Goal: Communication & Community: Answer question/provide support

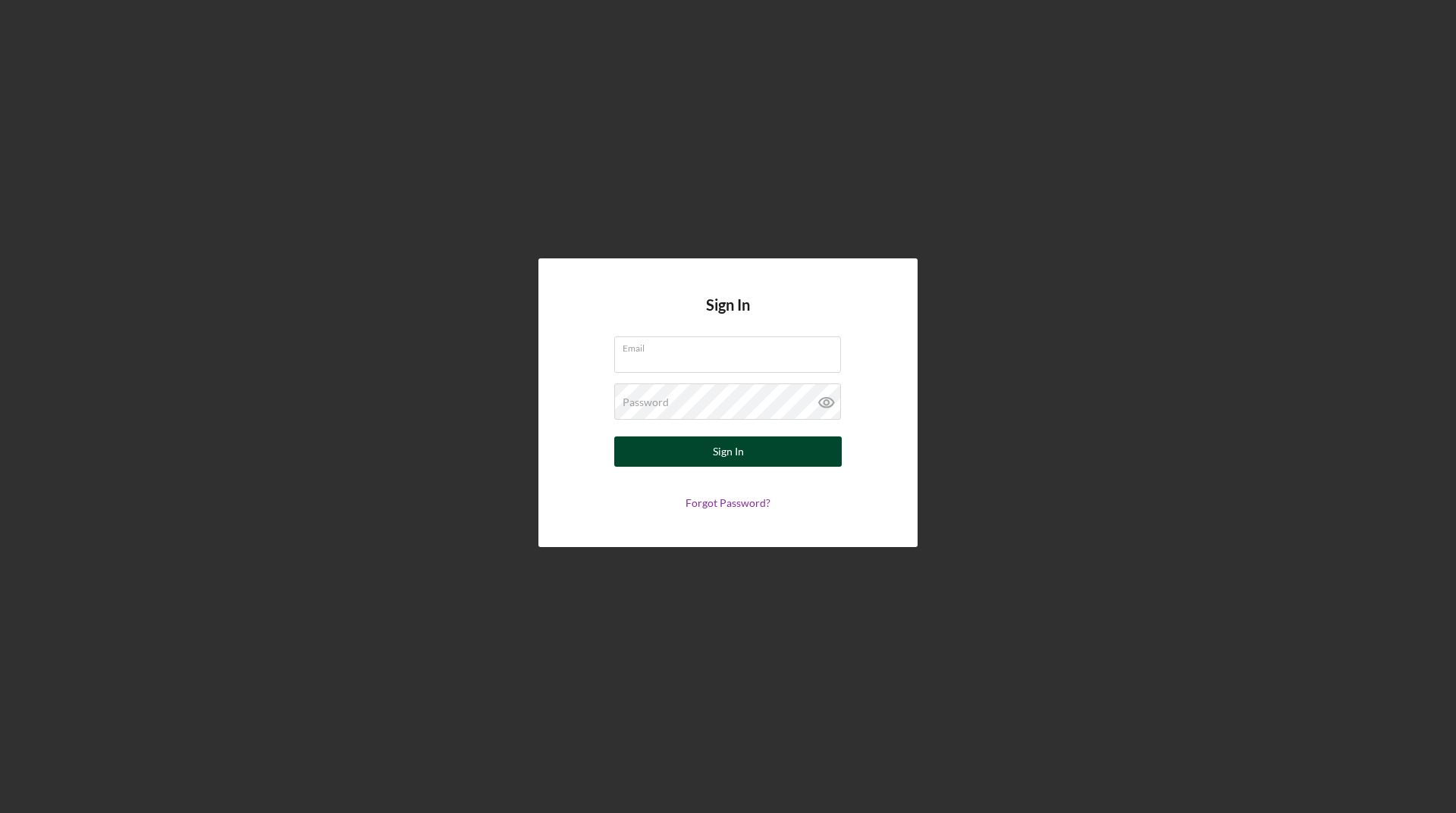
type input "[EMAIL_ADDRESS][DOMAIN_NAME]"
click at [756, 442] on button "Sign In" at bounding box center [728, 452] width 228 height 30
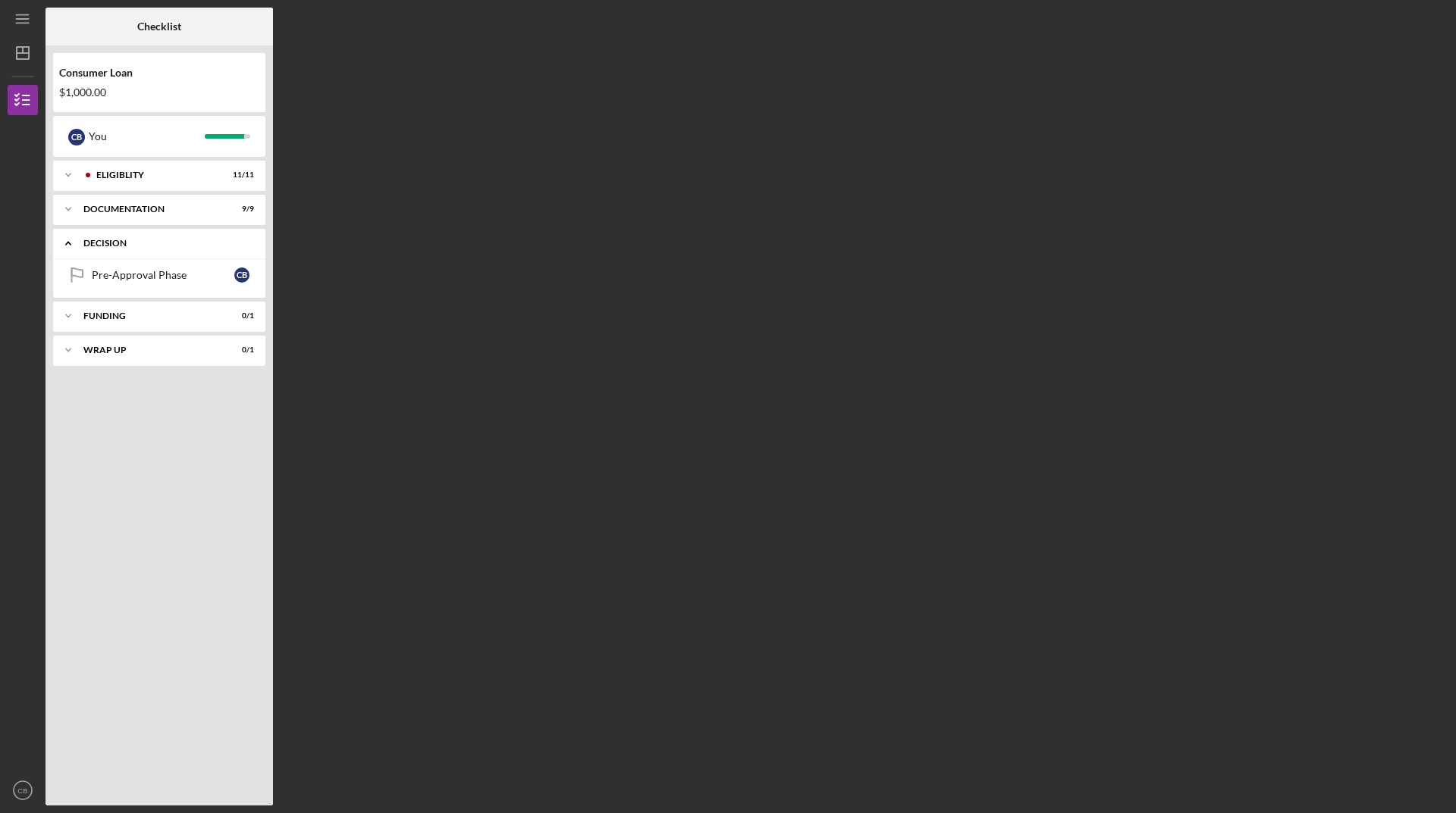
click at [149, 247] on div "Decision" at bounding box center [165, 243] width 163 height 9
click at [154, 247] on div "Decision" at bounding box center [165, 243] width 163 height 9
click at [138, 285] on link "Pre-Approval Phase Pre-Approval Phase C B" at bounding box center [159, 275] width 197 height 30
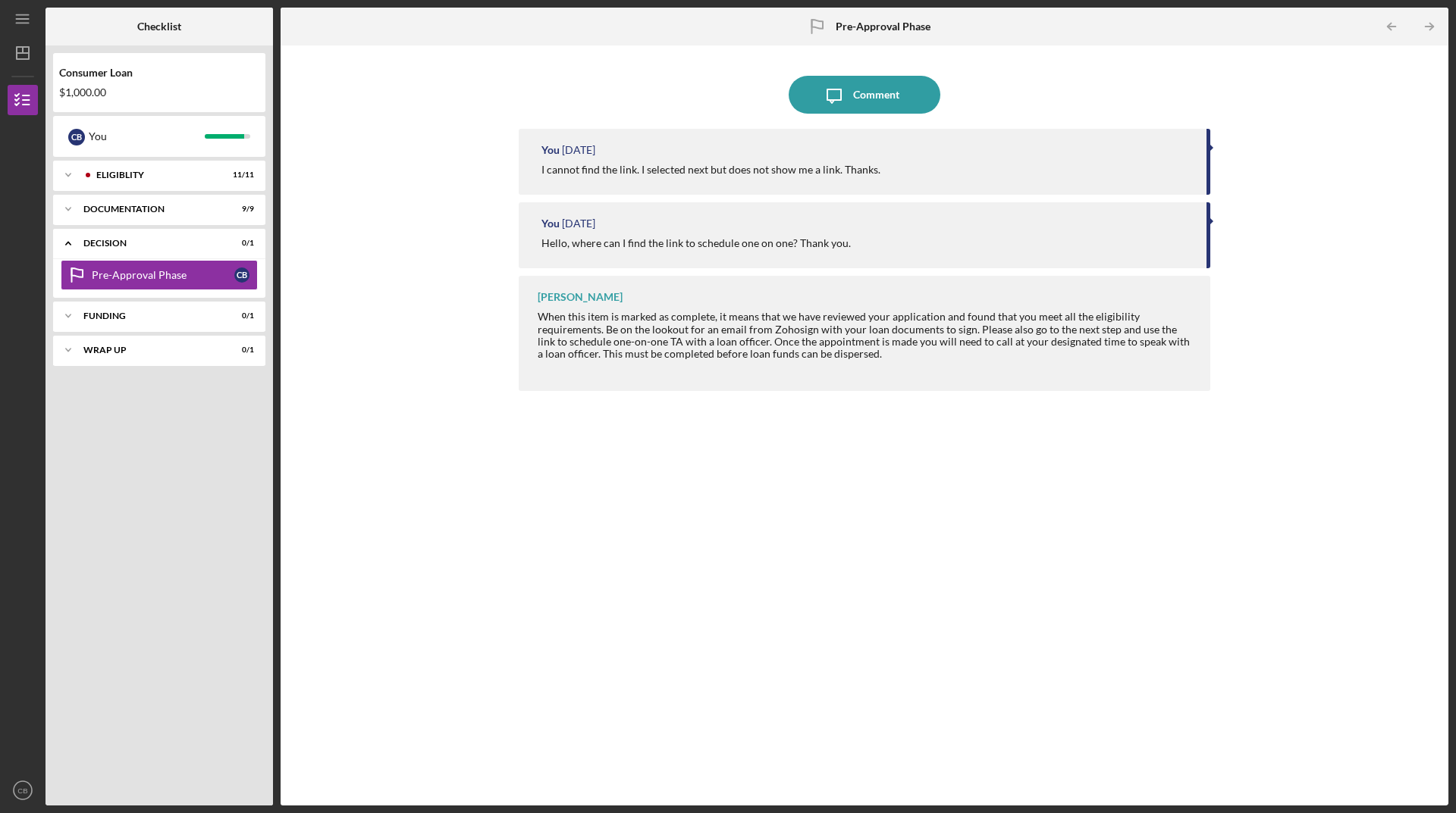
click at [730, 359] on div "When this item is marked as complete, it means that we have reviewed your appli…" at bounding box center [866, 341] width 658 height 61
click at [885, 84] on div "Comment" at bounding box center [876, 95] width 47 height 38
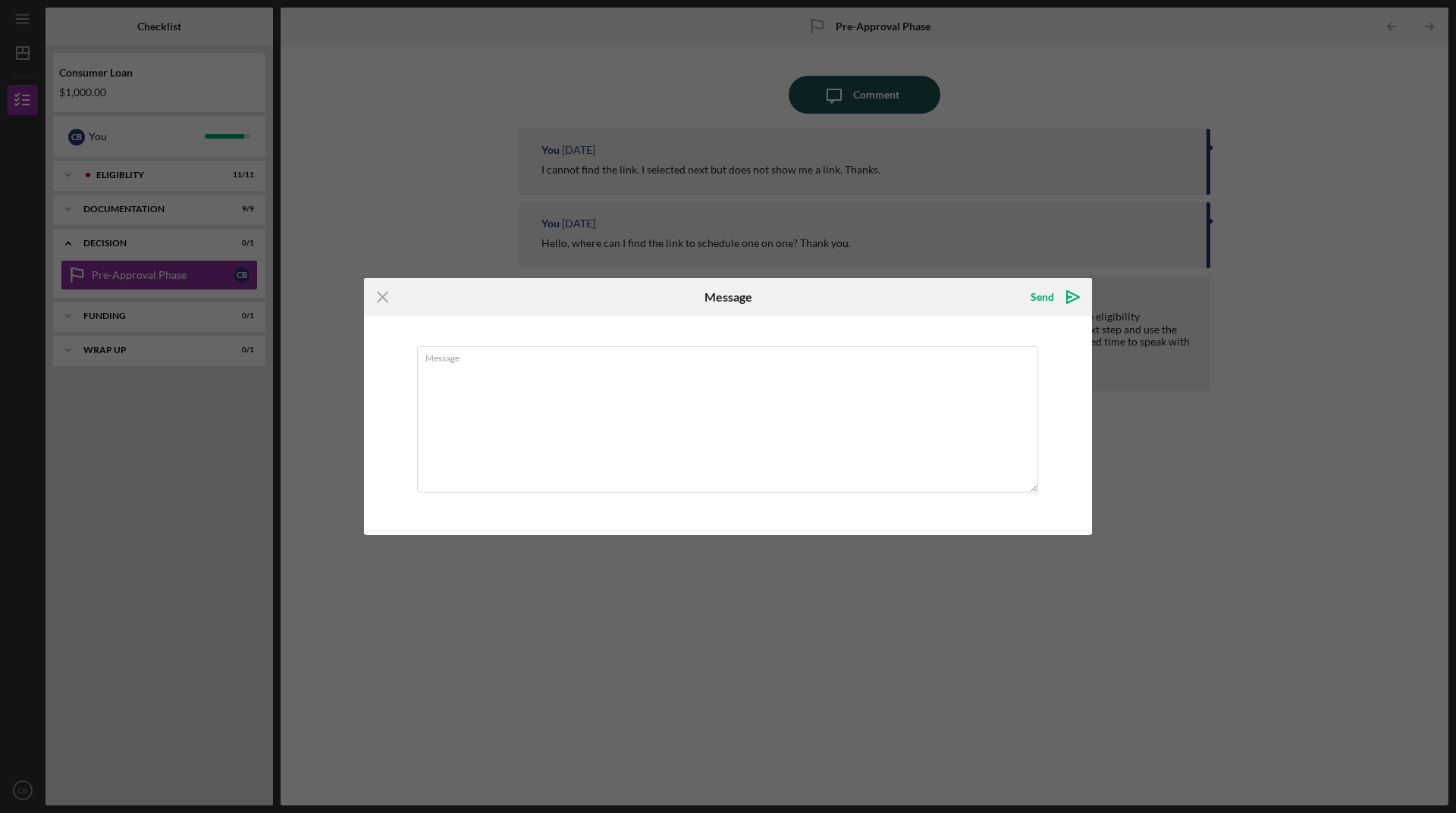
type textarea "o"
type textarea "i"
drag, startPoint x: 971, startPoint y: 364, endPoint x: 357, endPoint y: 399, distance: 615.0
click at [357, 399] on div "Icon/Menu Close Message Send Icon/icon-invite-send Message I did schedule a one…" at bounding box center [728, 406] width 1456 height 813
type textarea "I did schedule a one-on-one and was for [DATE] at 1230. I called at that time a…"
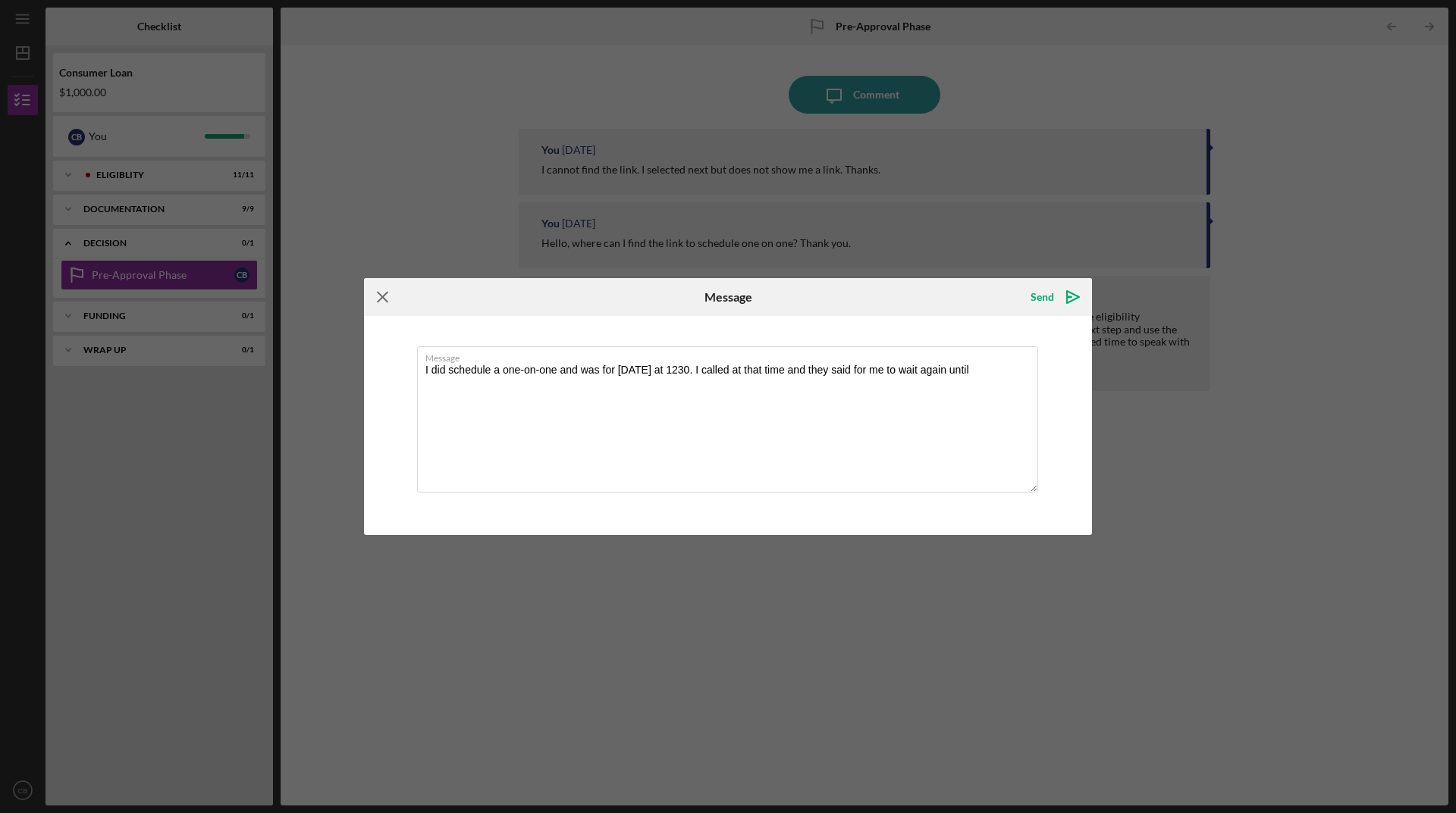
click at [380, 305] on icon "Icon/Menu Close" at bounding box center [383, 297] width 38 height 38
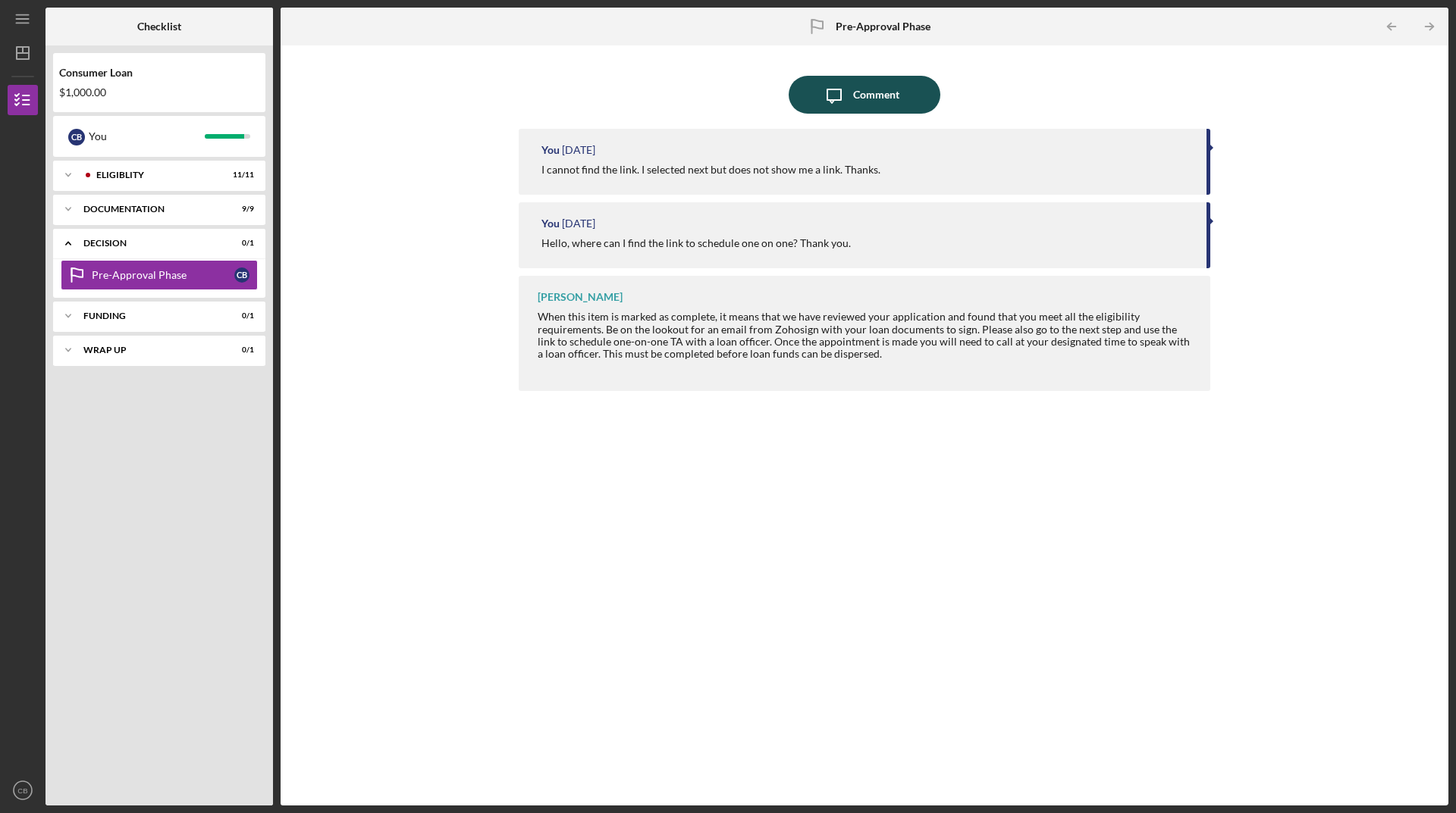
click at [858, 98] on div "Comment" at bounding box center [876, 95] width 47 height 38
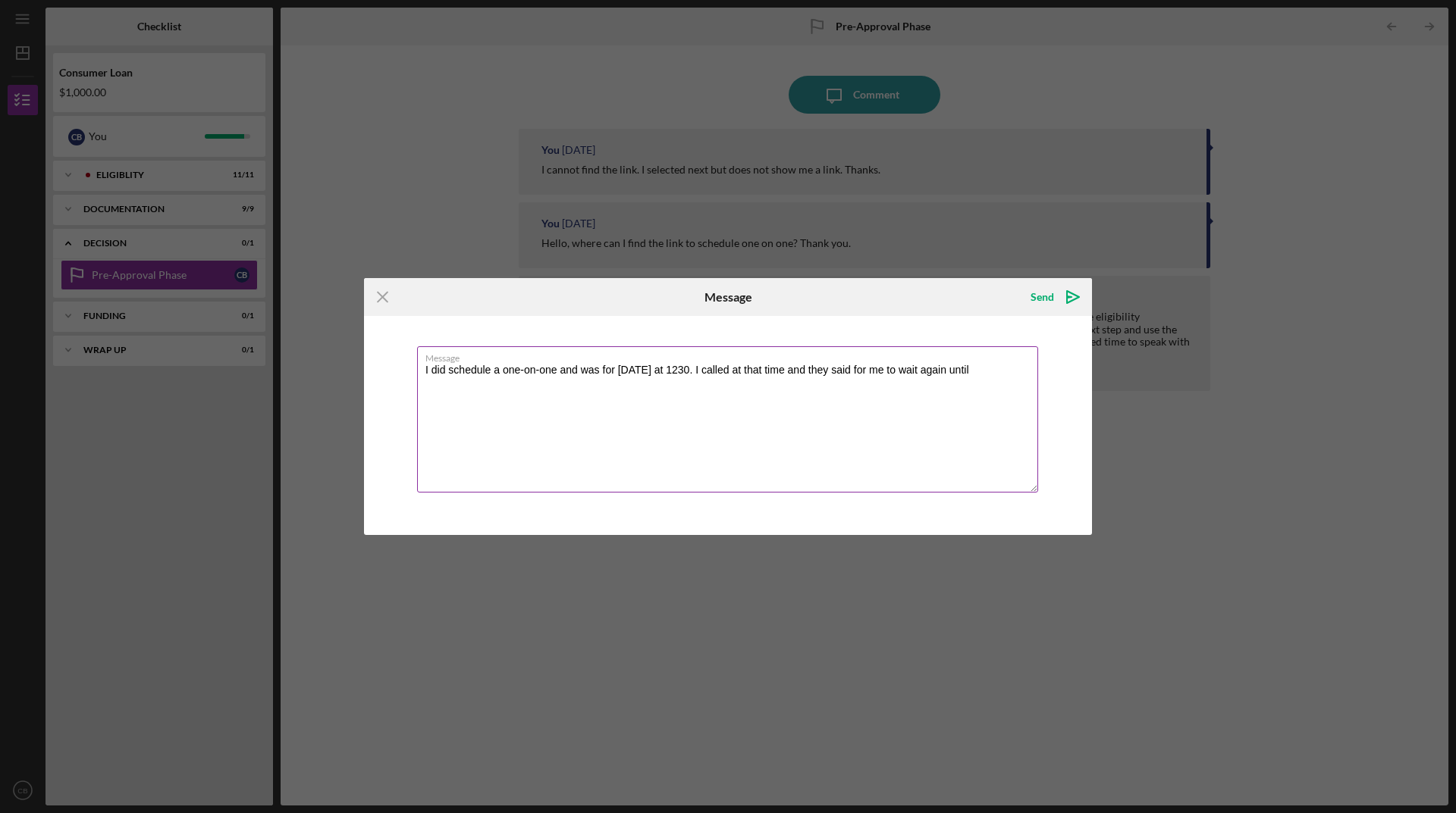
click at [979, 367] on textarea "I did schedule a one-on-one and was for [DATE] at 1230. I called at that time a…" at bounding box center [728, 419] width 621 height 146
click at [579, 367] on textarea "I did schedule a one-on-one and was for [DATE] at 1230. I called at that time a…" at bounding box center [728, 419] width 621 height 146
click at [734, 368] on textarea "I did schedule a one-on-one and it was for [DATE] at 1230. I called at that tim…" at bounding box center [728, 419] width 621 height 146
click at [559, 389] on textarea "I did schedule a one-on-one and it was for [DATE] at 1230. I called at that tim…" at bounding box center [728, 419] width 621 height 146
type textarea "I did schedule a one-on-one and it was for [DATE] at 1230. I called at that tim…"
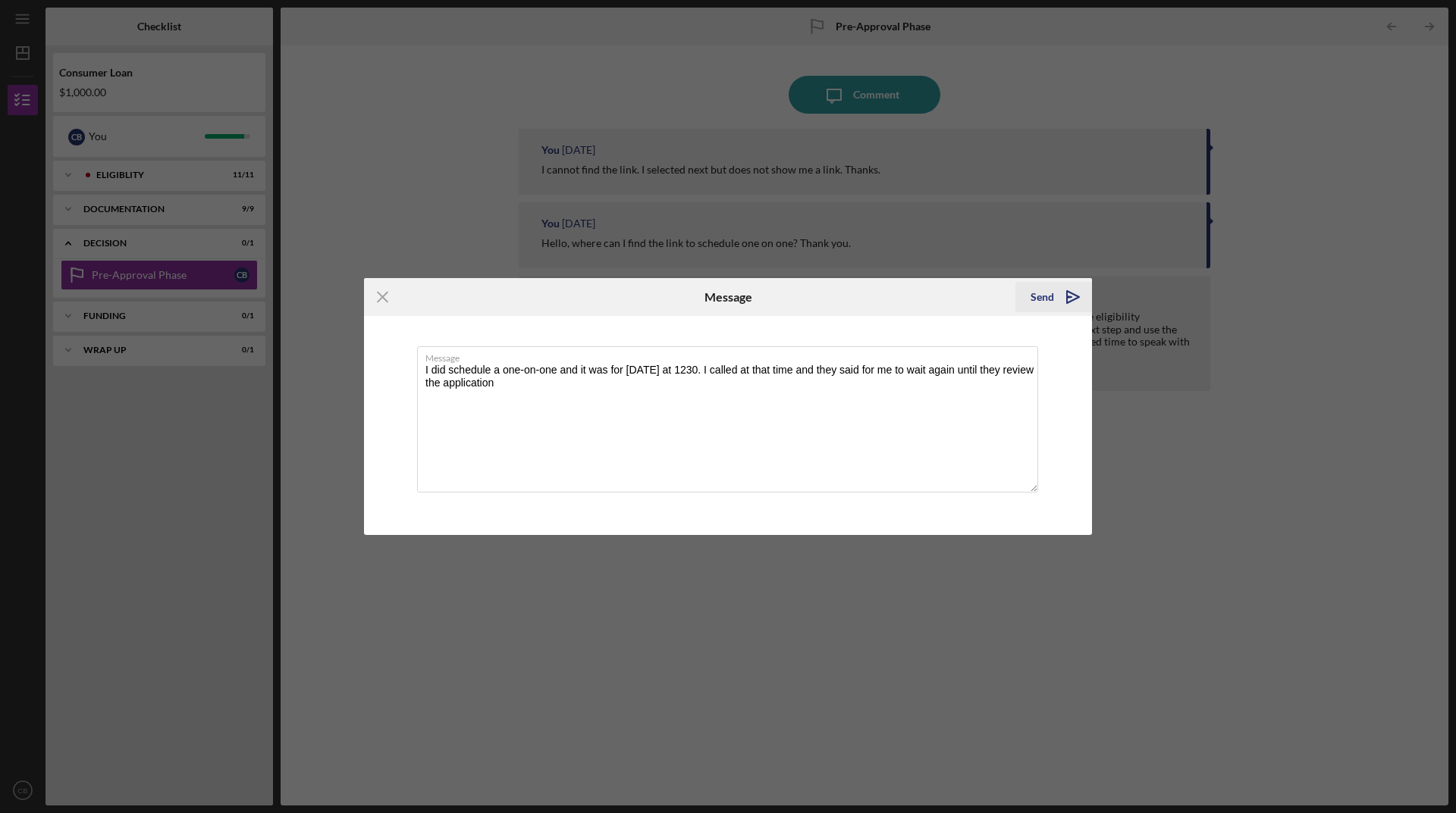
click at [1067, 299] on g "submit" at bounding box center [1073, 296] width 12 height 12
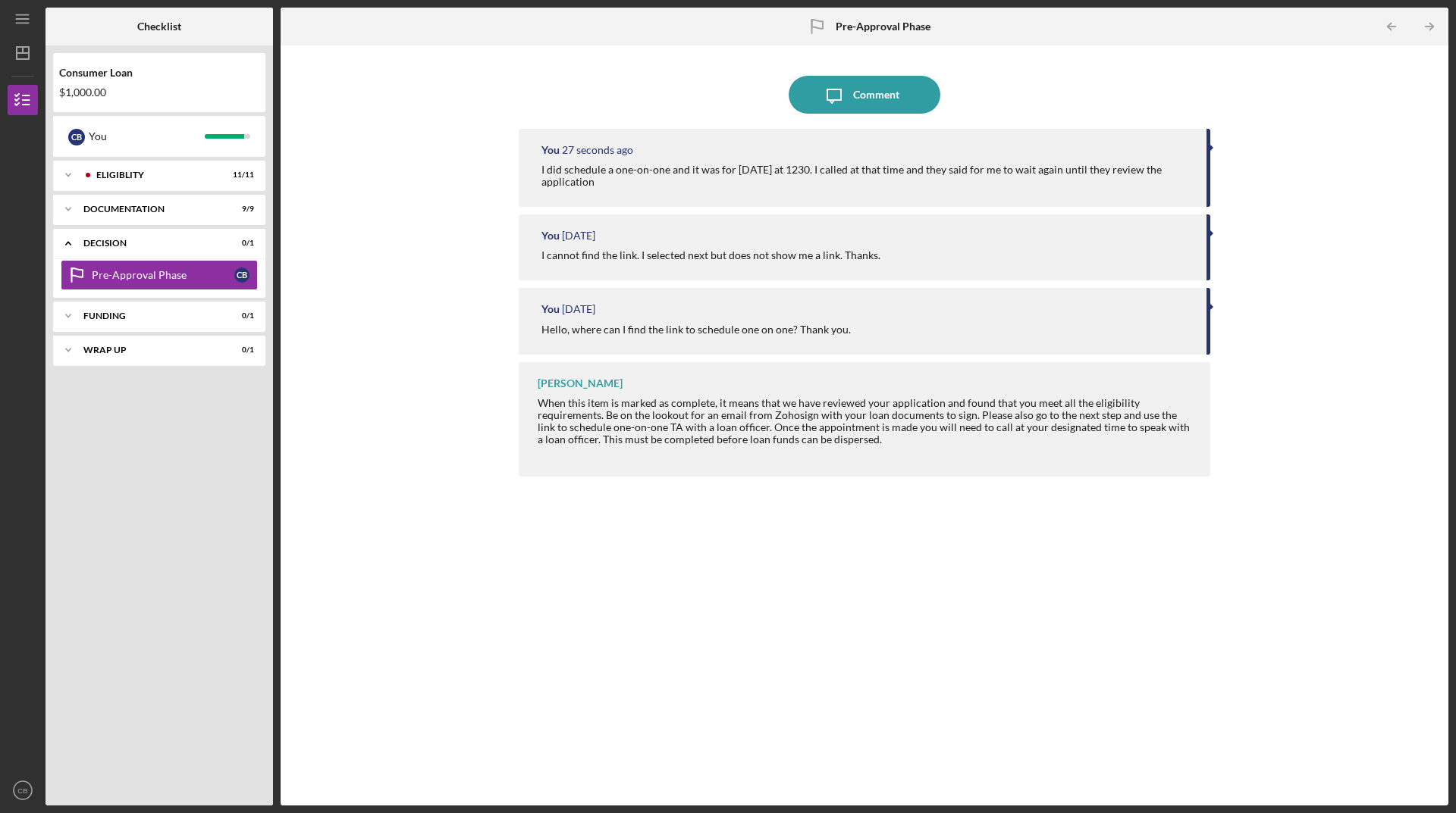
click at [1189, 406] on div "When this item is marked as complete, it means that we have reviewed your appli…" at bounding box center [866, 427] width 658 height 61
click at [115, 307] on div "Icon/Expander Funding 0 / 1" at bounding box center [159, 316] width 213 height 30
click at [107, 277] on div "Pre-Approval Phase" at bounding box center [163, 275] width 142 height 12
click at [668, 340] on div "You [DATE] Hello, where can I find the link to schedule one on one? Thank you." at bounding box center [864, 321] width 692 height 66
click at [125, 250] on div "Icon/Expander Decision 0 / 1" at bounding box center [159, 243] width 213 height 31
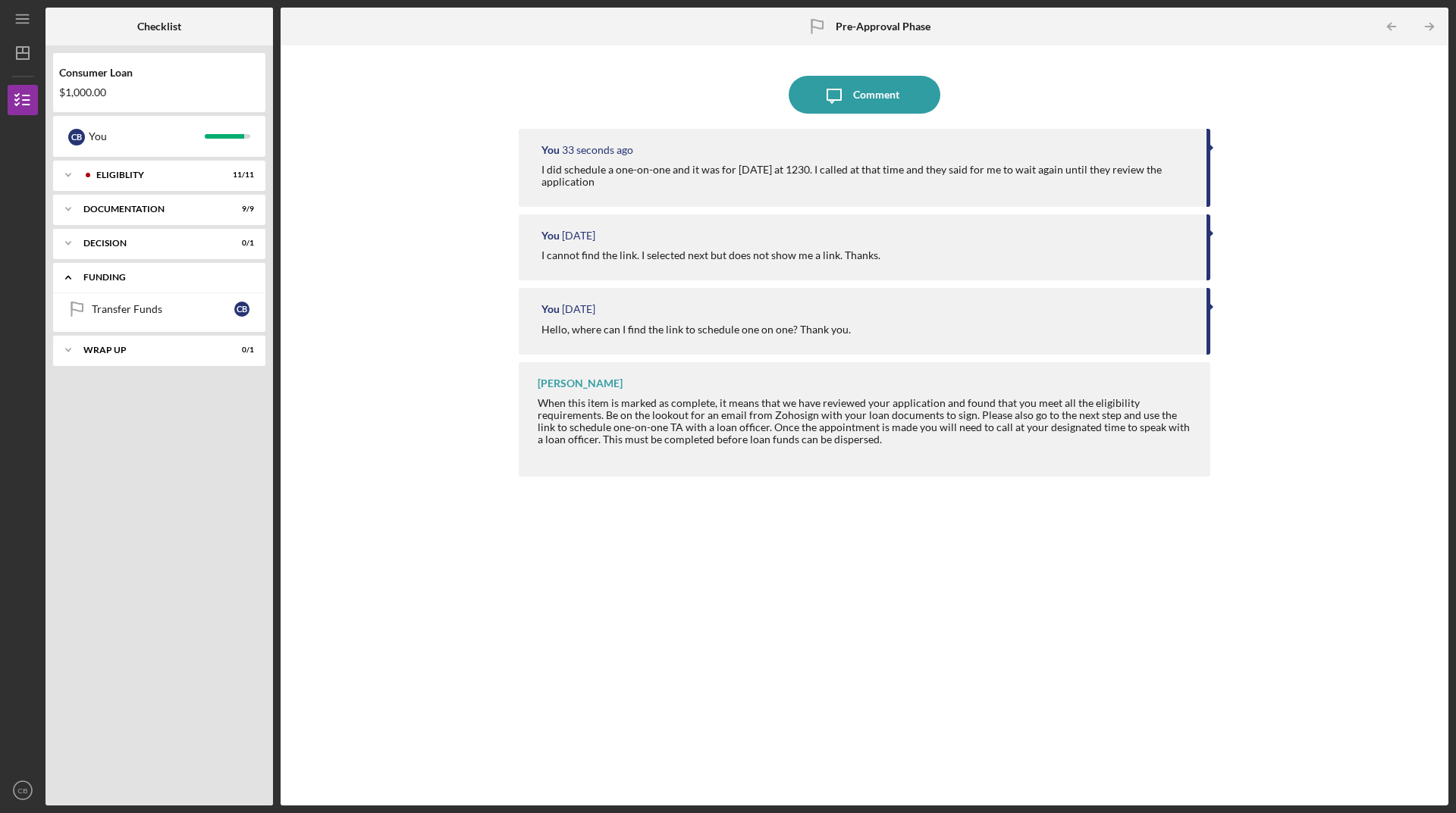
click at [109, 280] on div "Funding" at bounding box center [165, 277] width 163 height 9
click at [101, 270] on div "Icon/Expander Funding 0 / 1" at bounding box center [159, 277] width 213 height 30
click at [115, 297] on link "Transfer Funds Transfer Funds C B" at bounding box center [159, 309] width 197 height 30
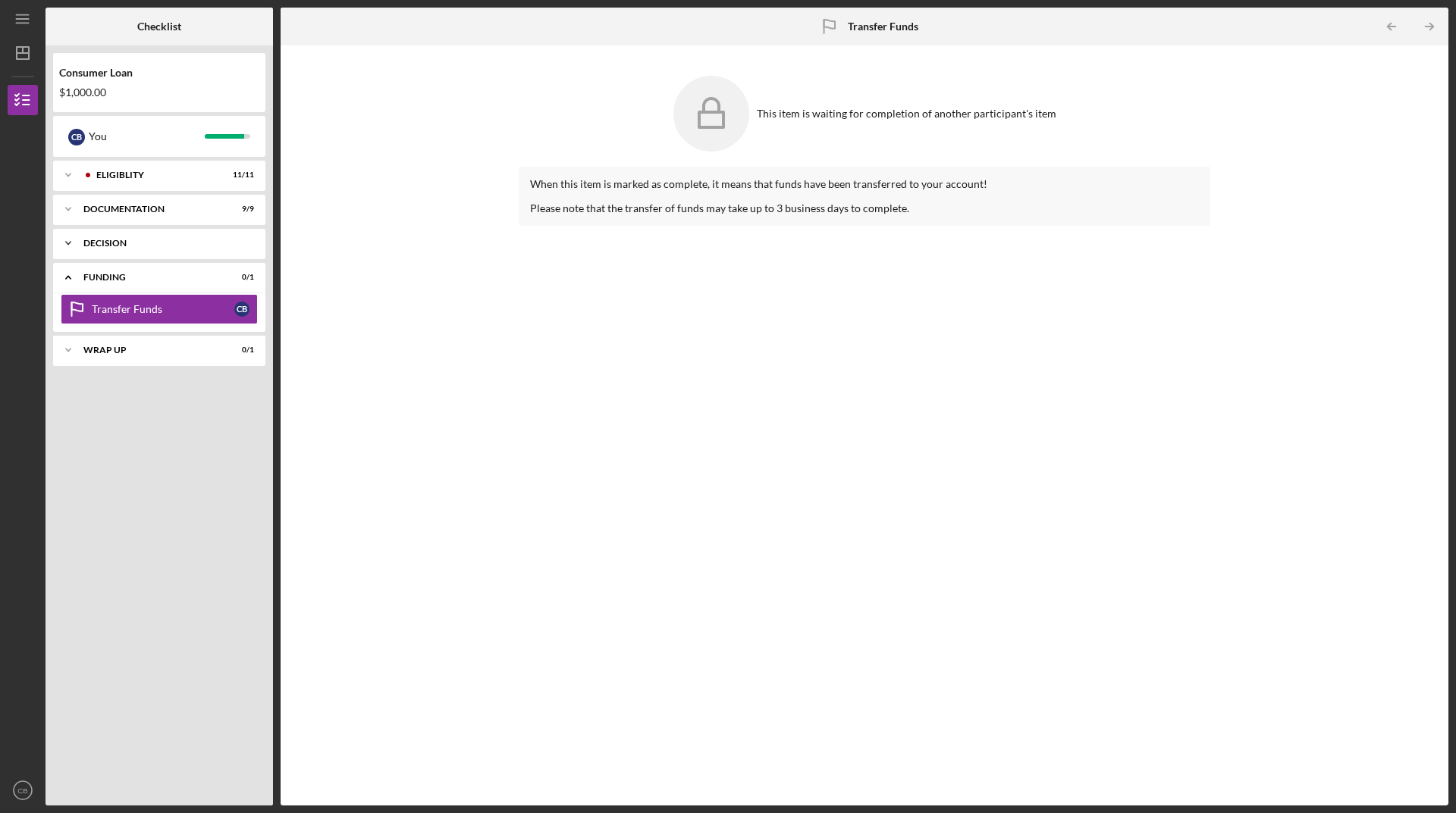
click at [112, 247] on div "Decision" at bounding box center [165, 243] width 163 height 9
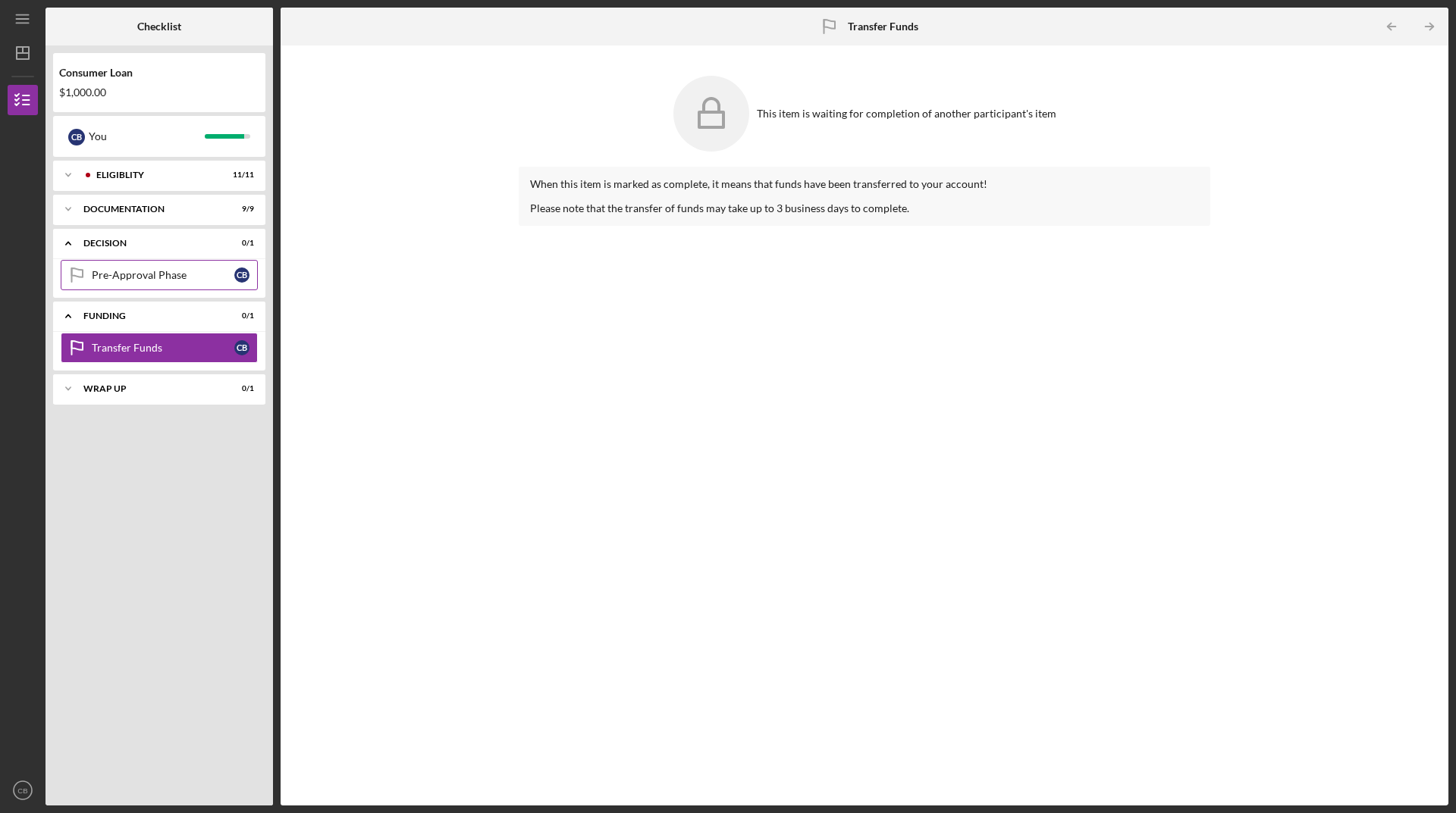
click at [119, 268] on link "Pre-Approval Phase Pre-Approval Phase C B" at bounding box center [159, 275] width 197 height 30
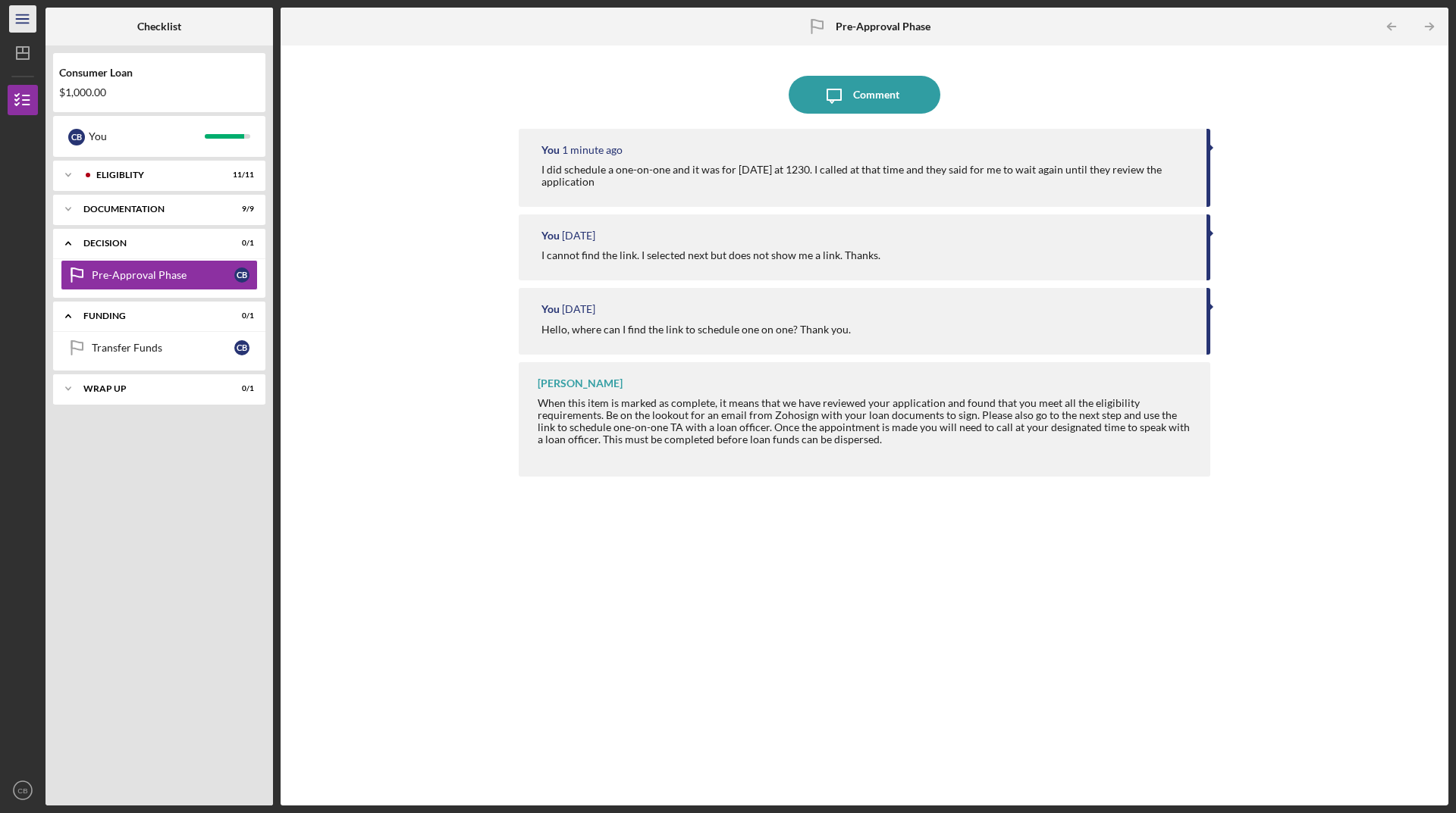
click at [18, 18] on icon "Icon/Menu" at bounding box center [23, 19] width 34 height 34
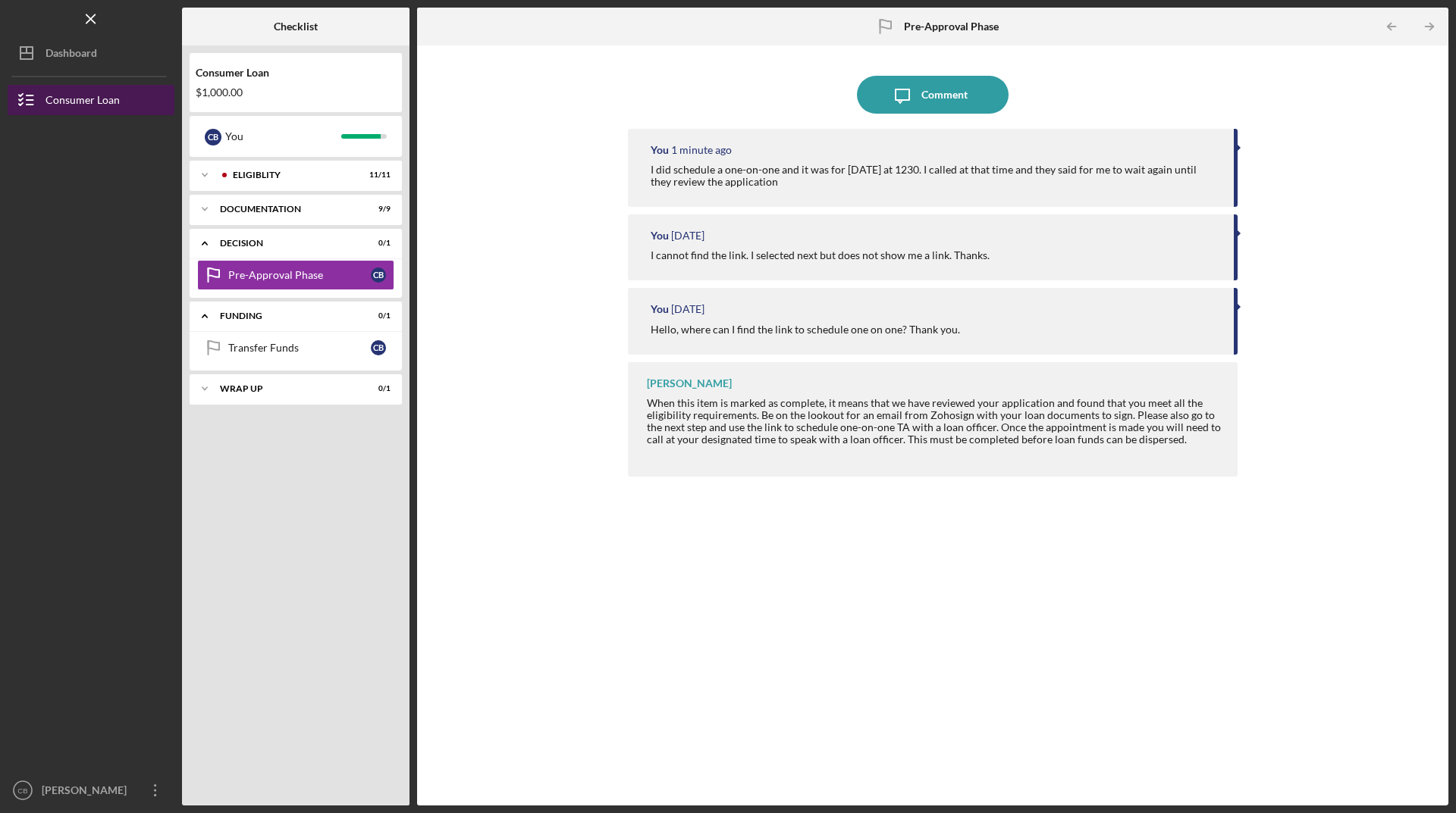
click at [60, 90] on div "Consumer Loan" at bounding box center [83, 101] width 74 height 34
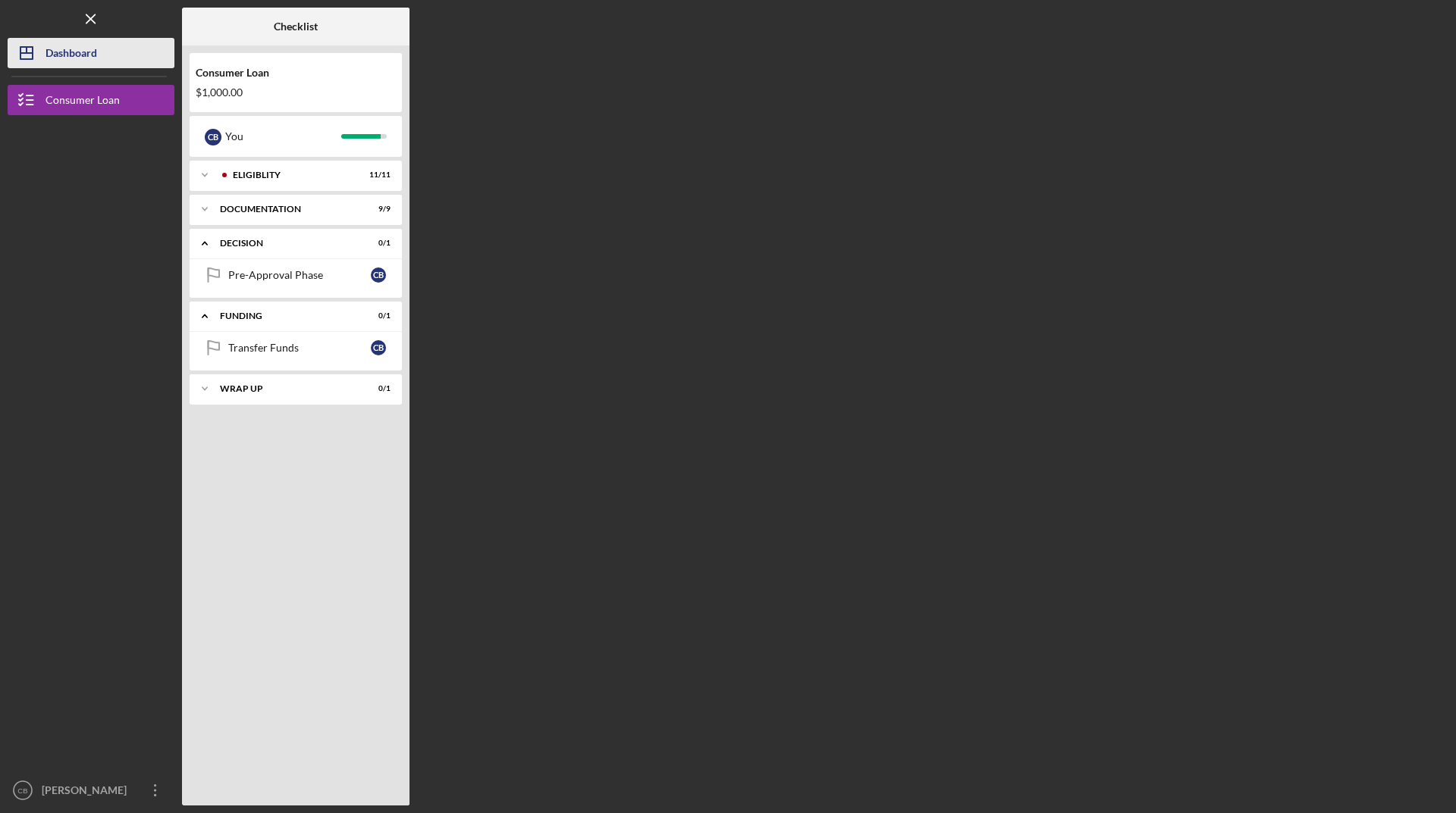
click at [74, 58] on div "Dashboard" at bounding box center [71, 55] width 51 height 34
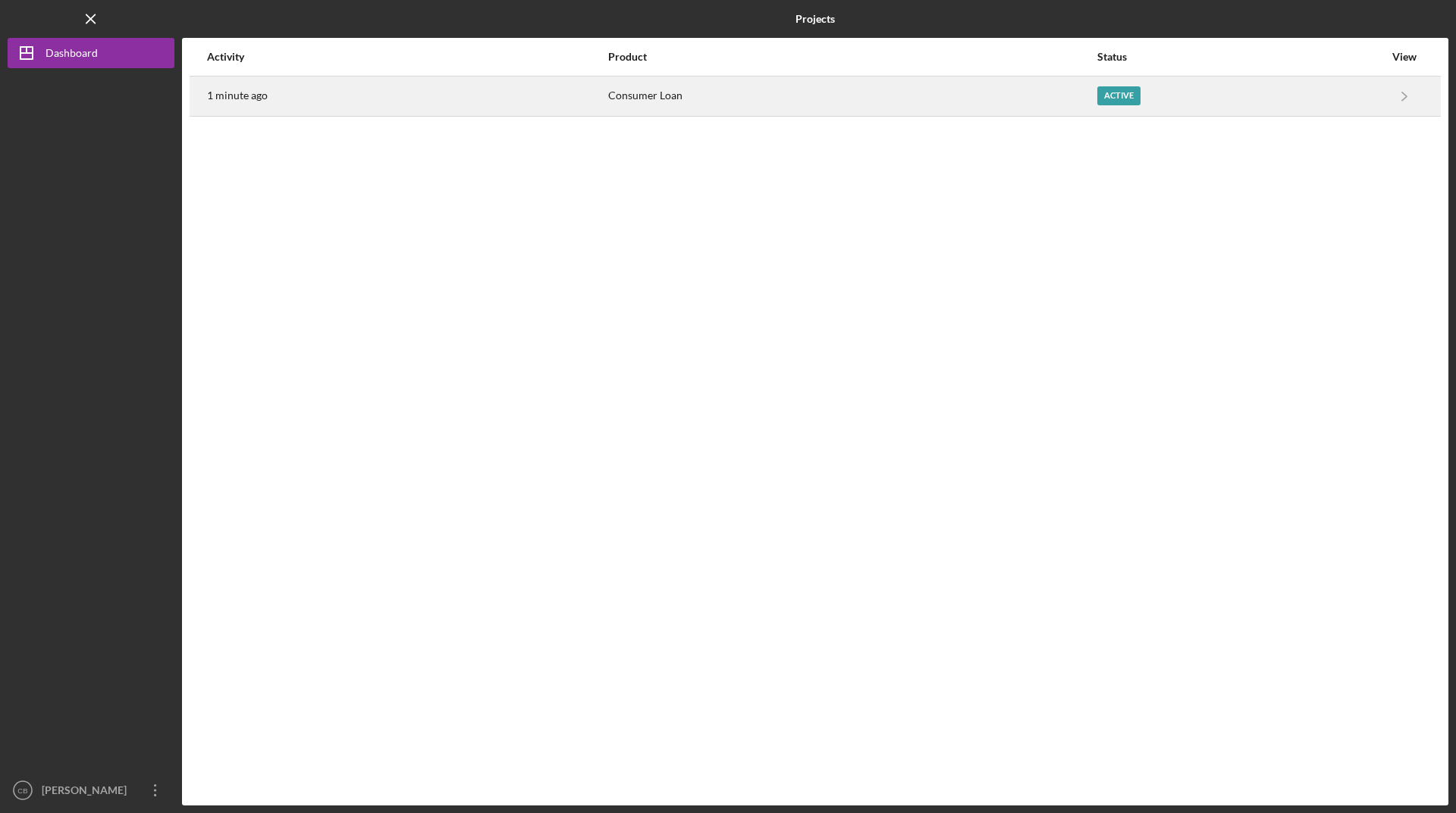
click at [699, 102] on div "Consumer Loan" at bounding box center [851, 96] width 488 height 38
